Goal: Check status: Check status

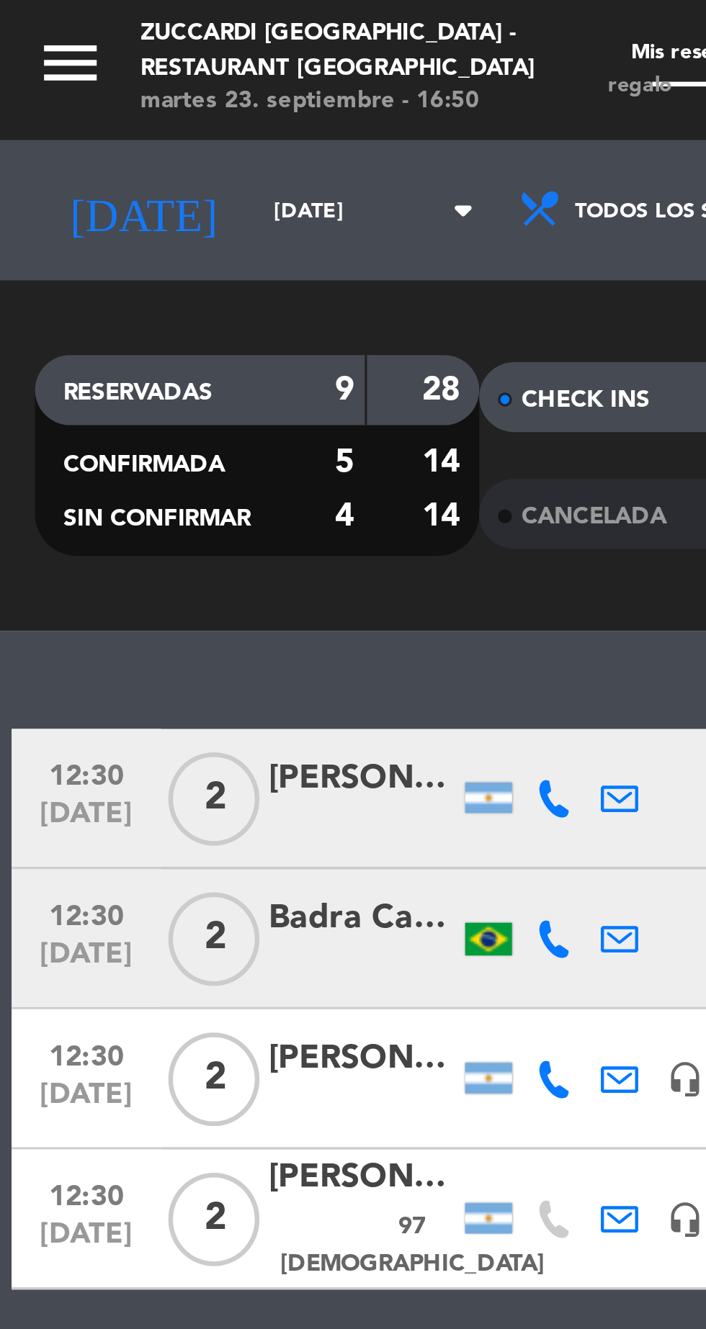
click at [79, 60] on input "[DATE]" at bounding box center [122, 65] width 91 height 22
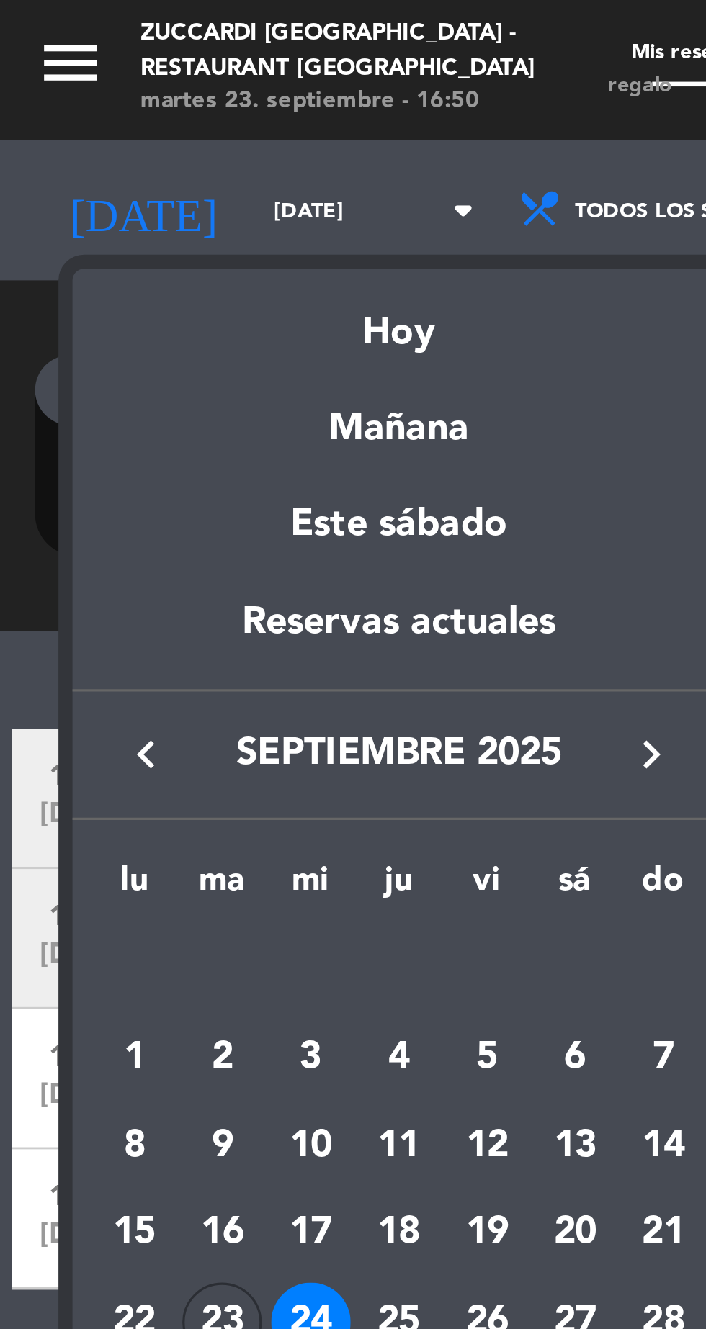
click at [199, 240] on icon "keyboard_arrow_right" at bounding box center [200, 232] width 17 height 17
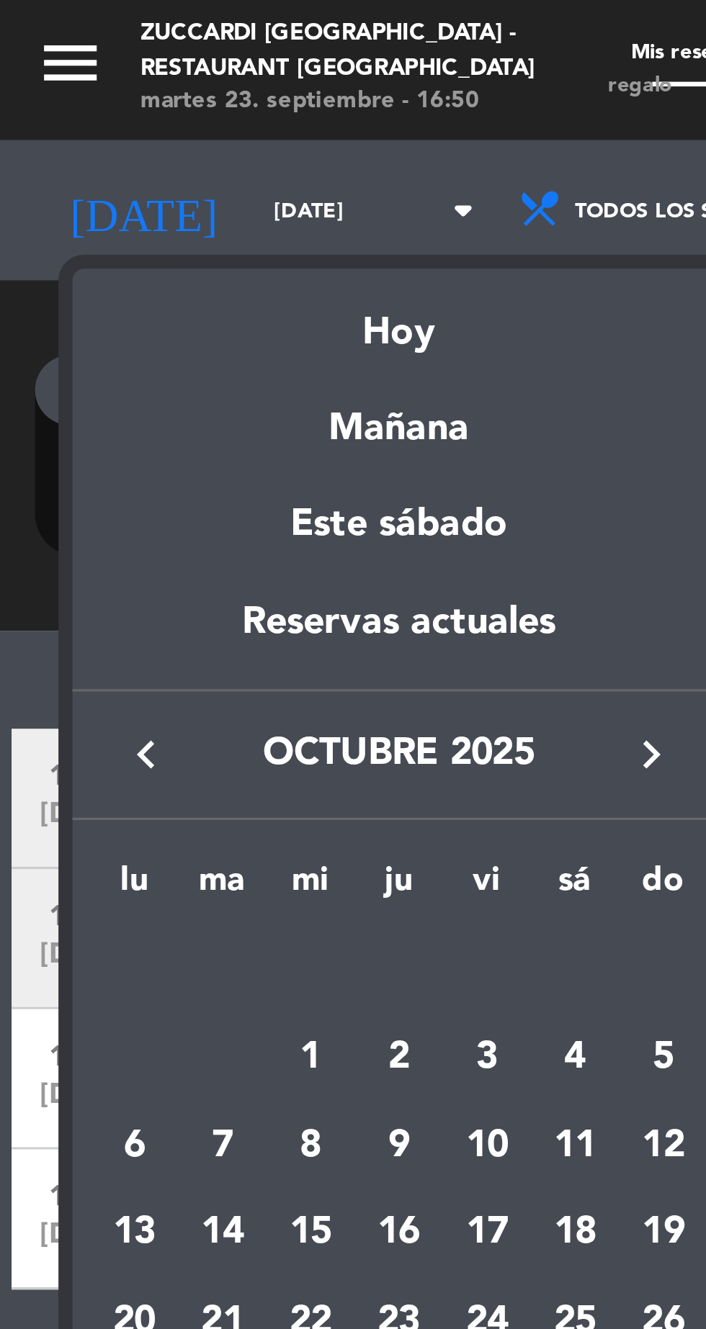
click at [96, 362] on div "8" at bounding box center [96, 353] width 24 height 24
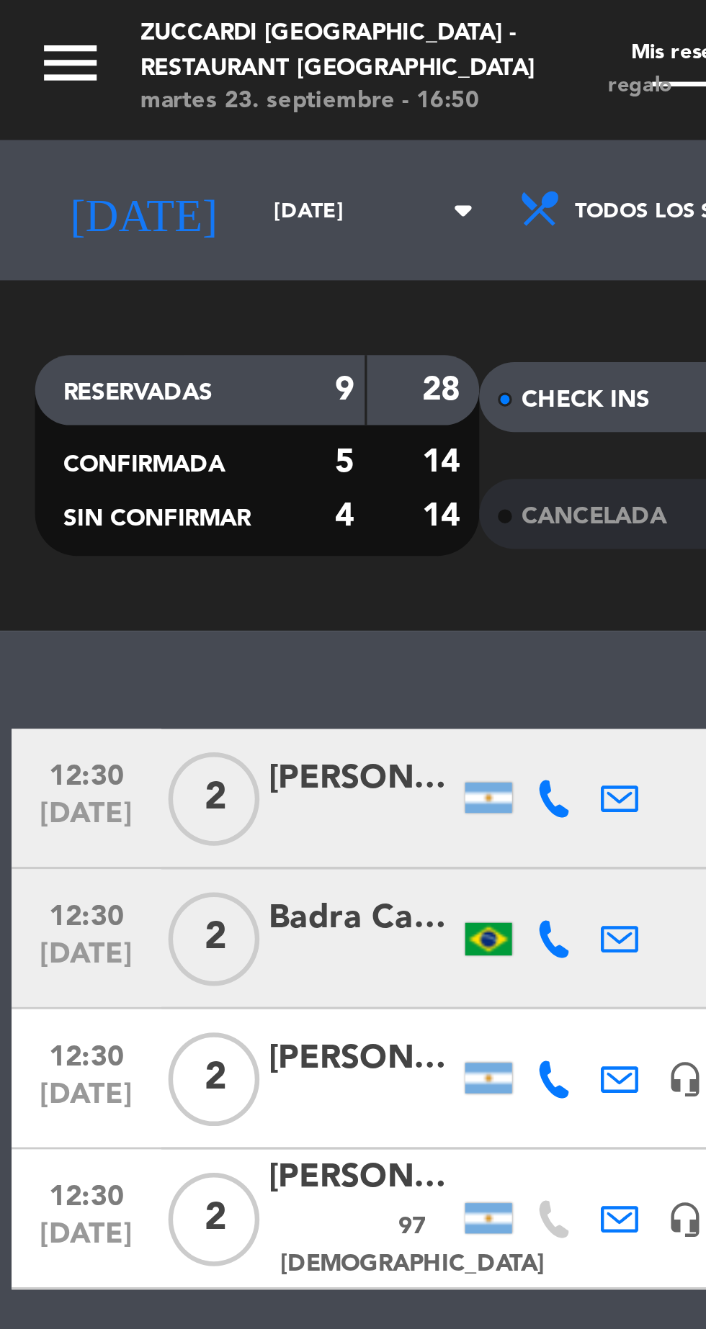
type input "[DATE]"
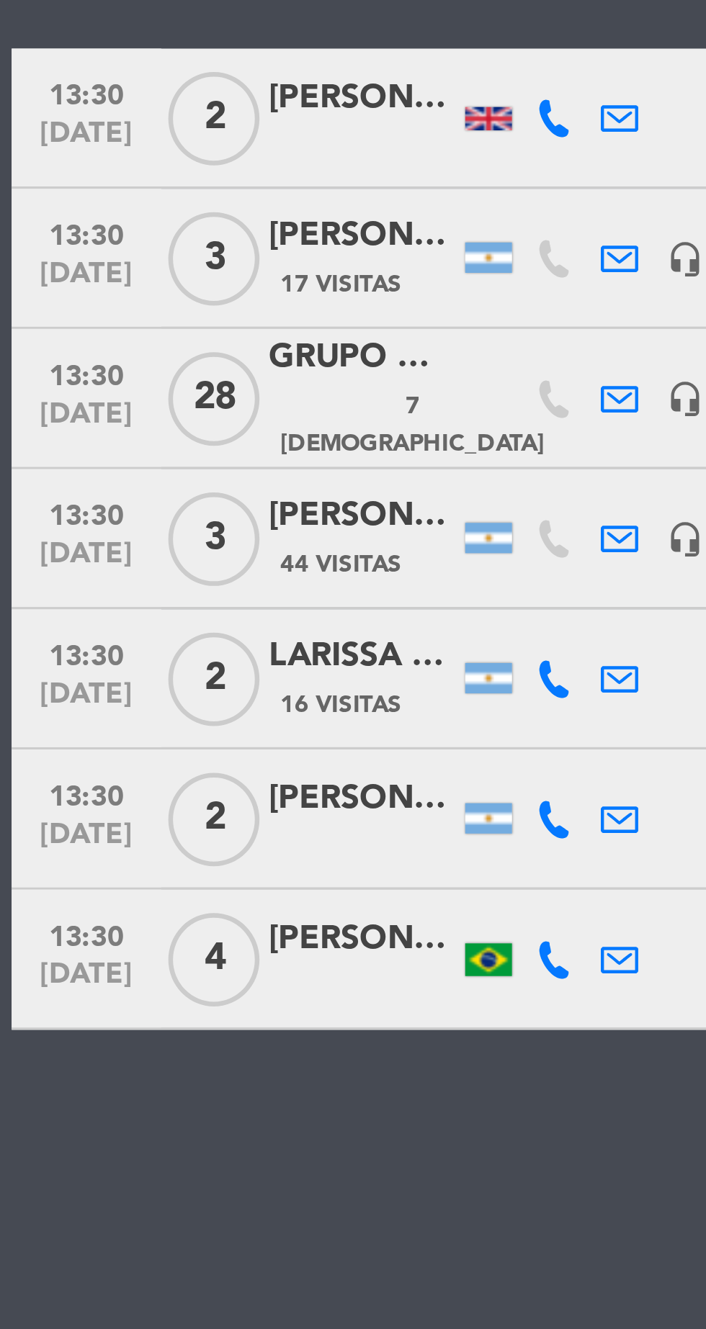
click at [97, 445] on span "7 [DEMOGRAPHIC_DATA]" at bounding box center [126, 448] width 81 height 24
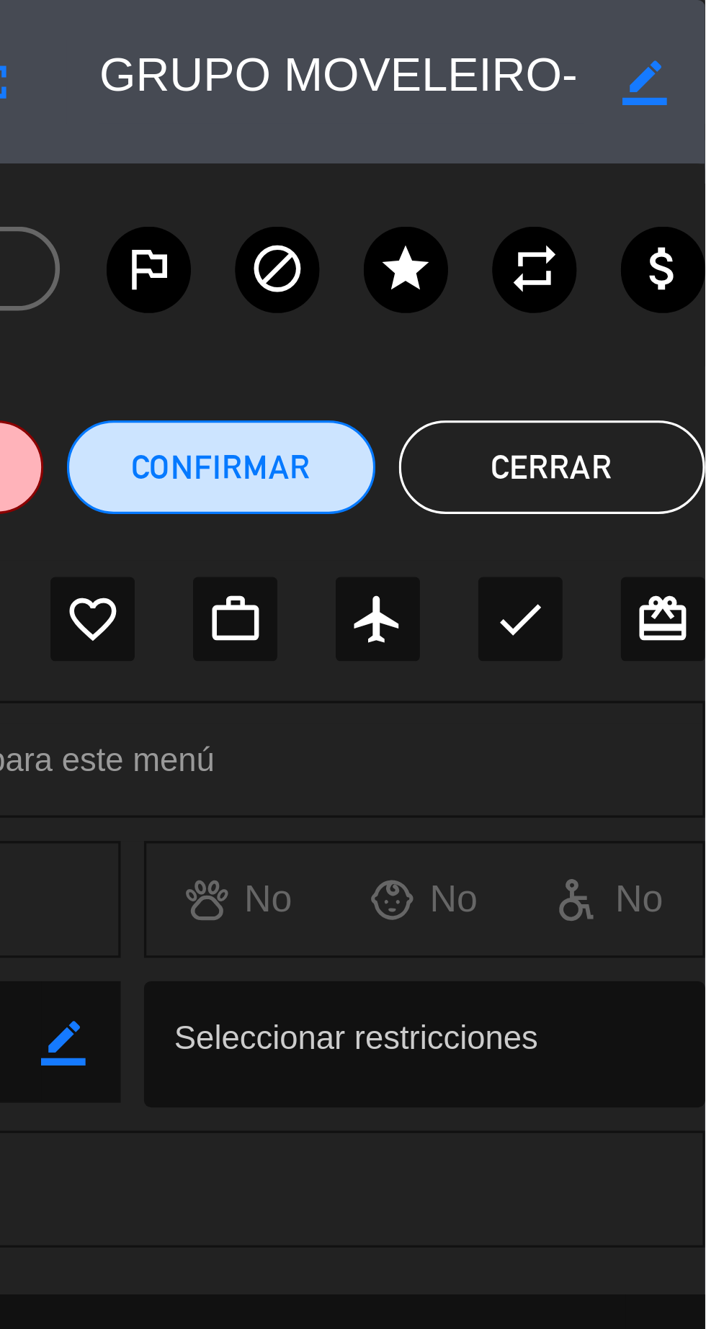
click at [642, 148] on button "Cerrar" at bounding box center [658, 144] width 94 height 29
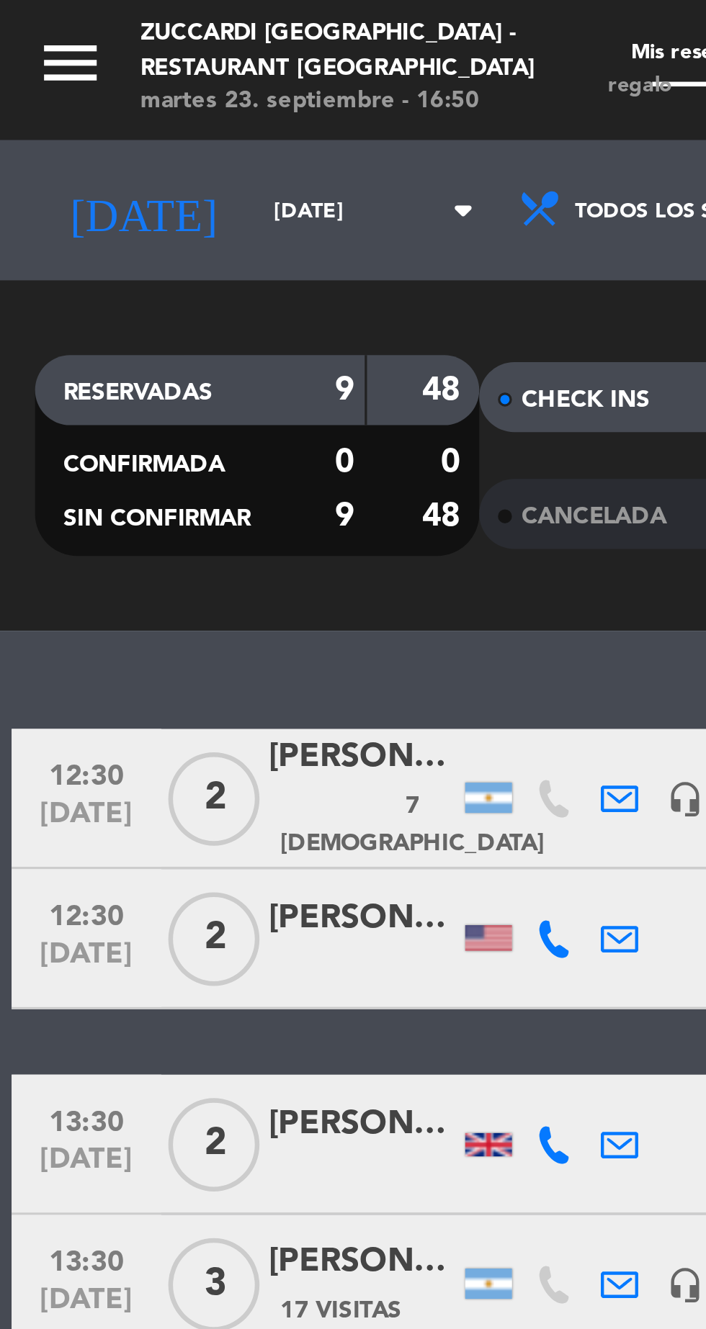
click at [16, 9] on icon "menu" at bounding box center [22, 20] width 22 height 22
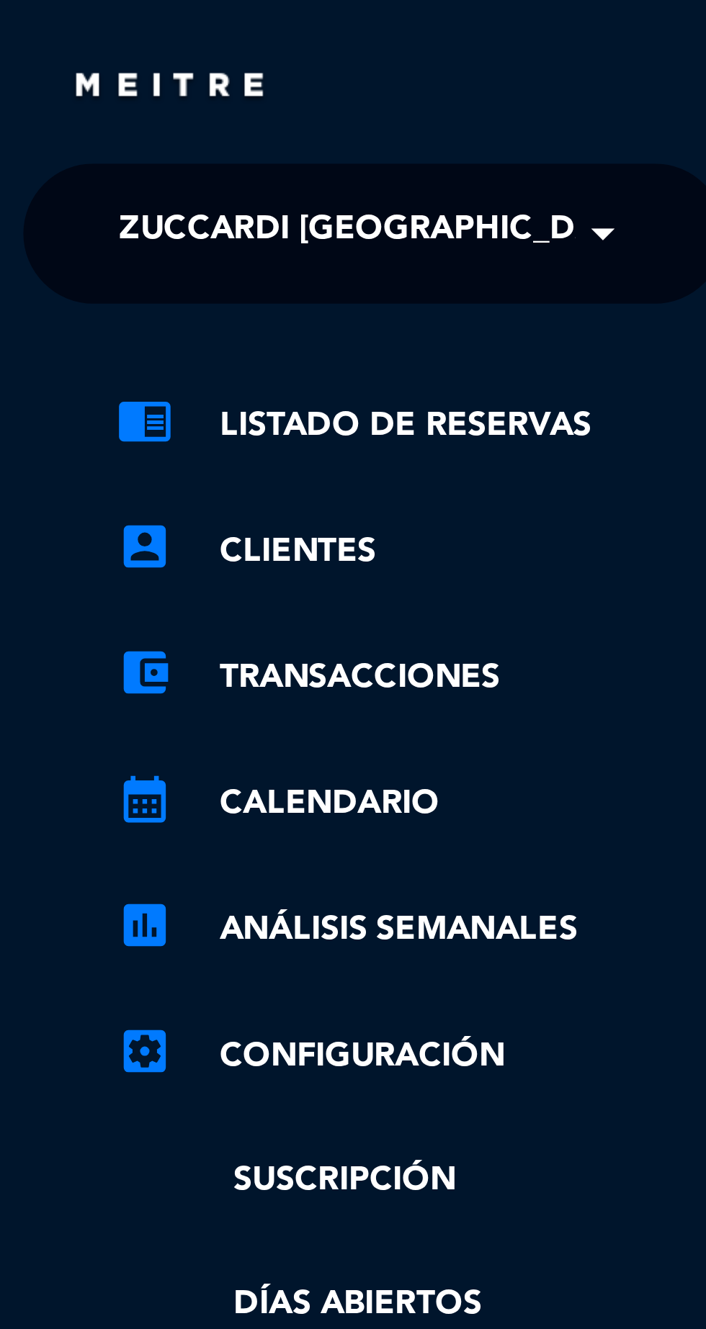
click at [14, 21] on div "close" at bounding box center [115, 21] width 230 height 43
click at [62, 81] on span "Zuccardi [GEOGRAPHIC_DATA] - Restaurant [GEOGRAPHIC_DATA]" at bounding box center [210, 72] width 346 height 30
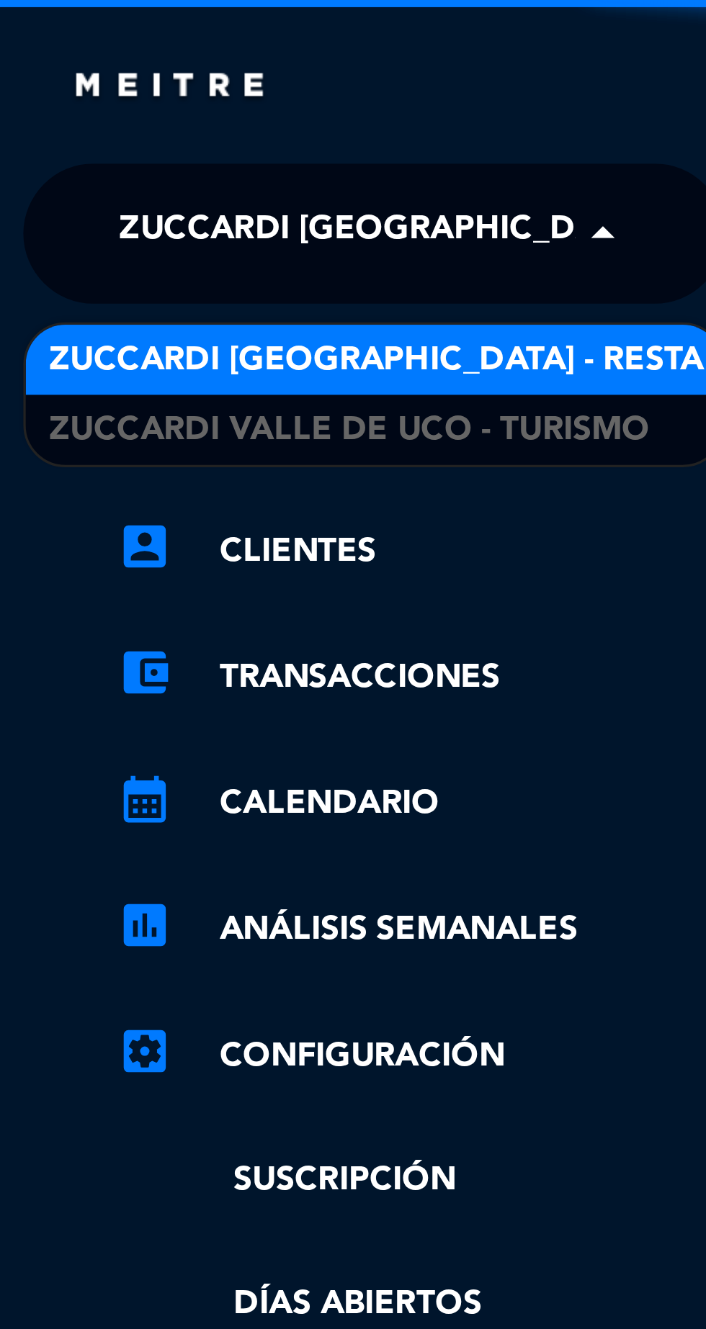
click at [23, 135] on span "Zuccardi Valle de Uco - Turismo" at bounding box center [107, 133] width 185 height 17
